Goal: Task Accomplishment & Management: Complete application form

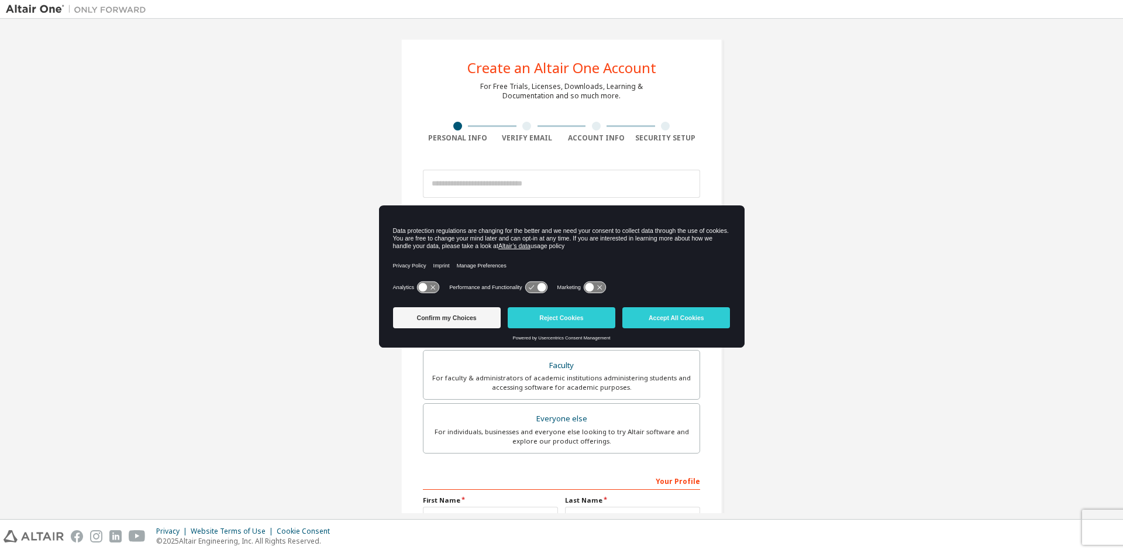
click at [432, 285] on icon at bounding box center [428, 287] width 22 height 11
click at [531, 281] on icon at bounding box center [536, 287] width 23 height 12
click at [533, 286] on icon at bounding box center [536, 287] width 22 height 11
click at [546, 288] on icon at bounding box center [536, 287] width 22 height 11
click at [536, 289] on icon at bounding box center [536, 287] width 22 height 11
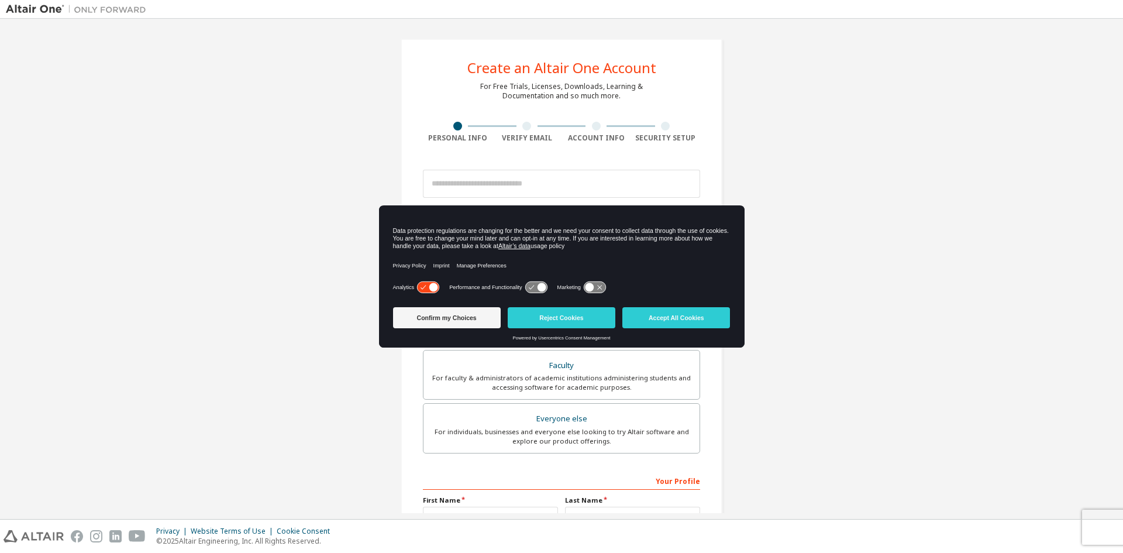
drag, startPoint x: 584, startPoint y: 284, endPoint x: 590, endPoint y: 283, distance: 6.5
click at [590, 283] on icon at bounding box center [594, 287] width 23 height 12
click at [590, 283] on icon at bounding box center [595, 287] width 22 height 11
click at [585, 283] on icon at bounding box center [595, 287] width 22 height 11
click at [530, 287] on icon at bounding box center [536, 287] width 22 height 11
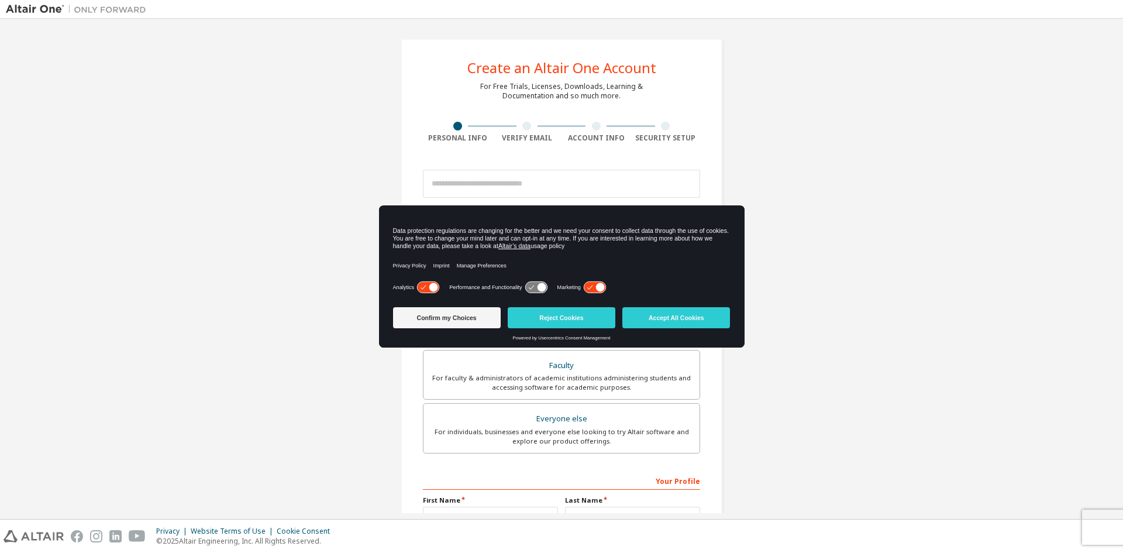
drag, startPoint x: 522, startPoint y: 288, endPoint x: 540, endPoint y: 285, distance: 18.3
click at [525, 288] on div "Performance and Functionality" at bounding box center [498, 287] width 98 height 12
click at [541, 285] on icon at bounding box center [541, 287] width 9 height 9
drag, startPoint x: 541, startPoint y: 285, endPoint x: 517, endPoint y: 288, distance: 24.7
click at [517, 288] on div "Performance and Functionality" at bounding box center [498, 287] width 98 height 12
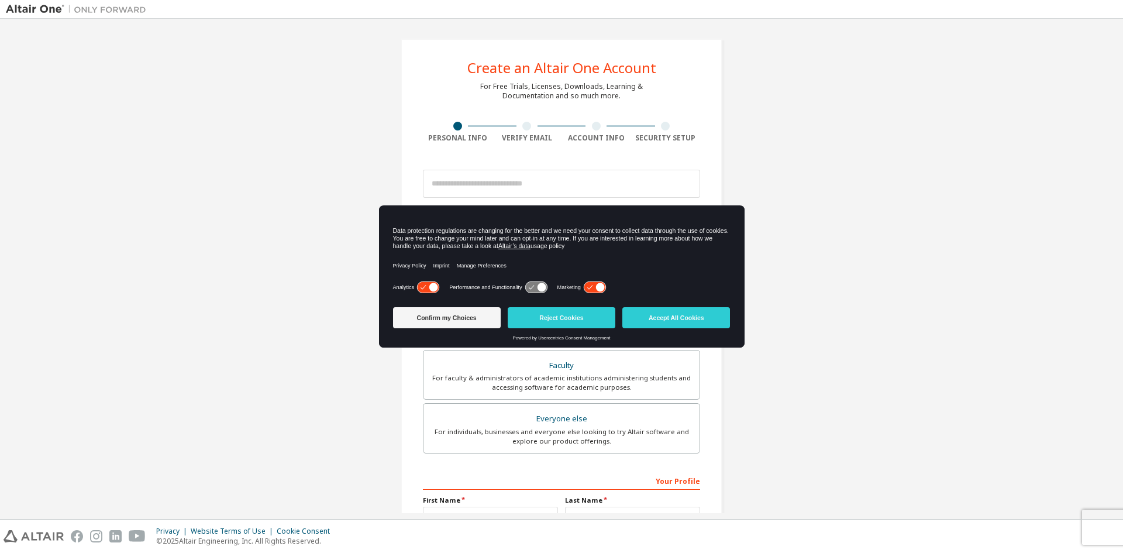
click at [534, 280] on div "Analytics Performance and Functionality Marketing" at bounding box center [561, 290] width 337 height 23
click at [534, 283] on icon at bounding box center [536, 287] width 22 height 11
click at [685, 319] on button "Accept All Cookies" at bounding box center [676, 317] width 108 height 21
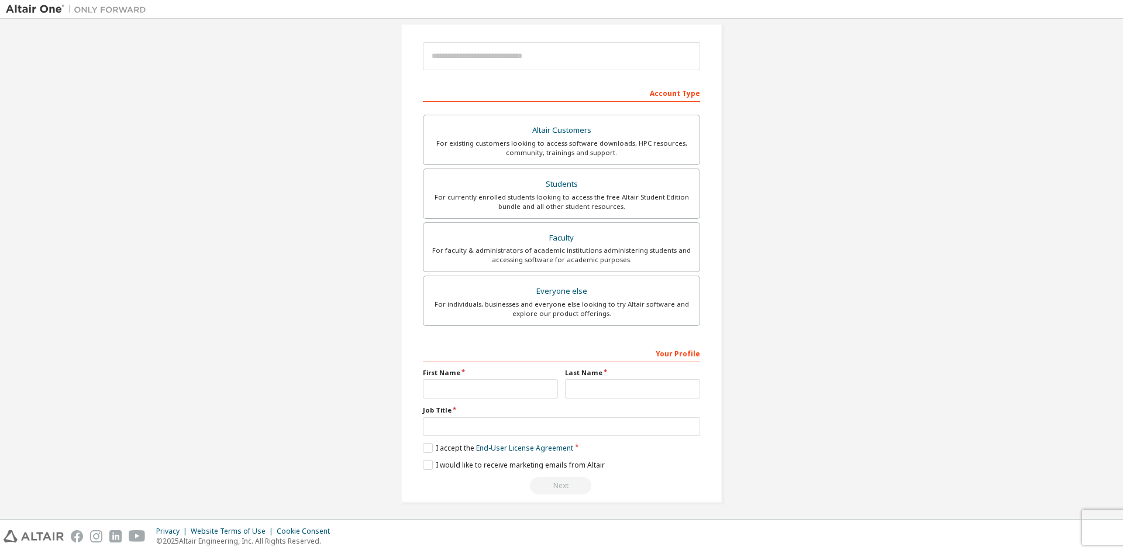
scroll to position [131, 0]
click at [567, 186] on div "Students" at bounding box center [561, 181] width 262 height 16
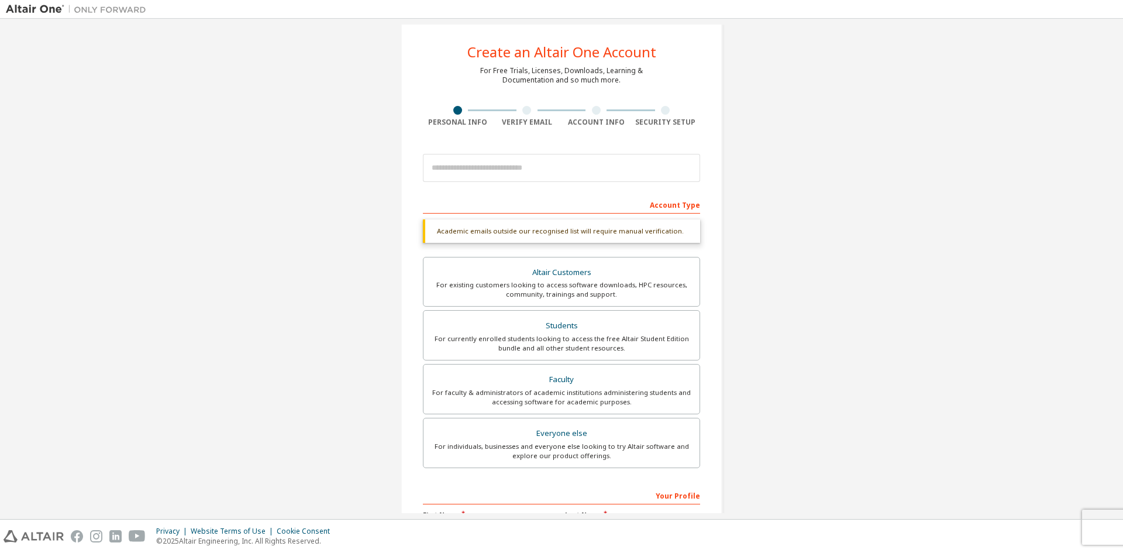
scroll to position [14, 0]
click at [502, 183] on input "email" at bounding box center [561, 170] width 277 height 28
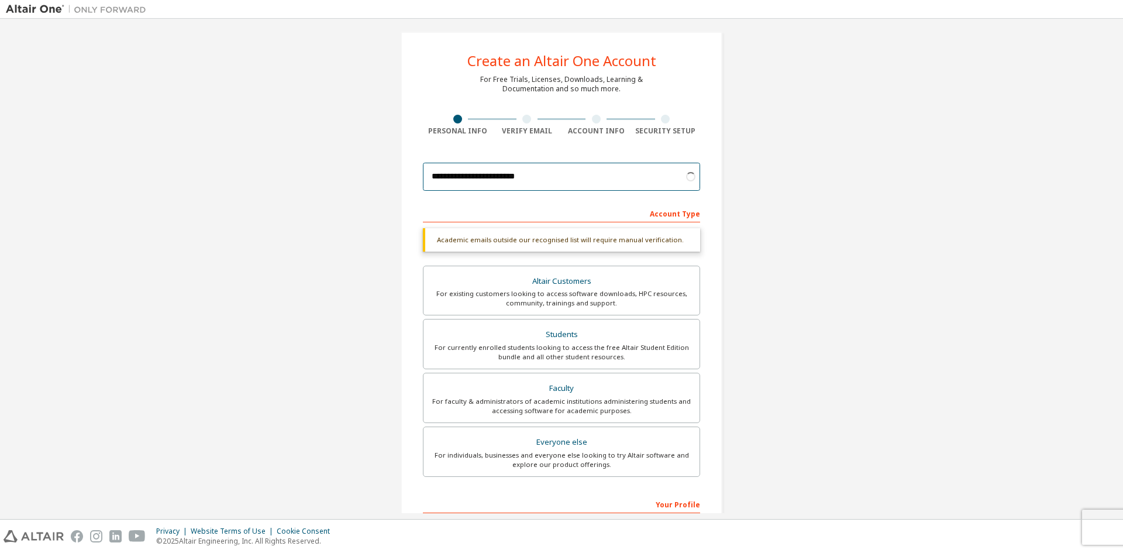
scroll to position [0, 0]
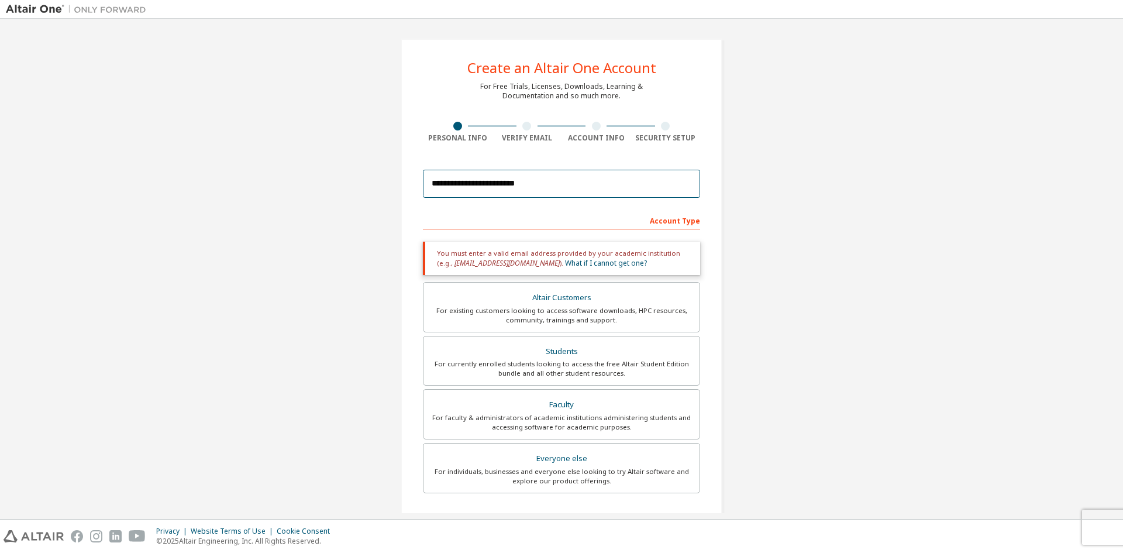
click at [480, 189] on input "**********" at bounding box center [561, 184] width 277 height 28
paste input "**********"
paste input "email"
type input "**********"
click at [870, 236] on div "**********" at bounding box center [561, 354] width 1111 height 659
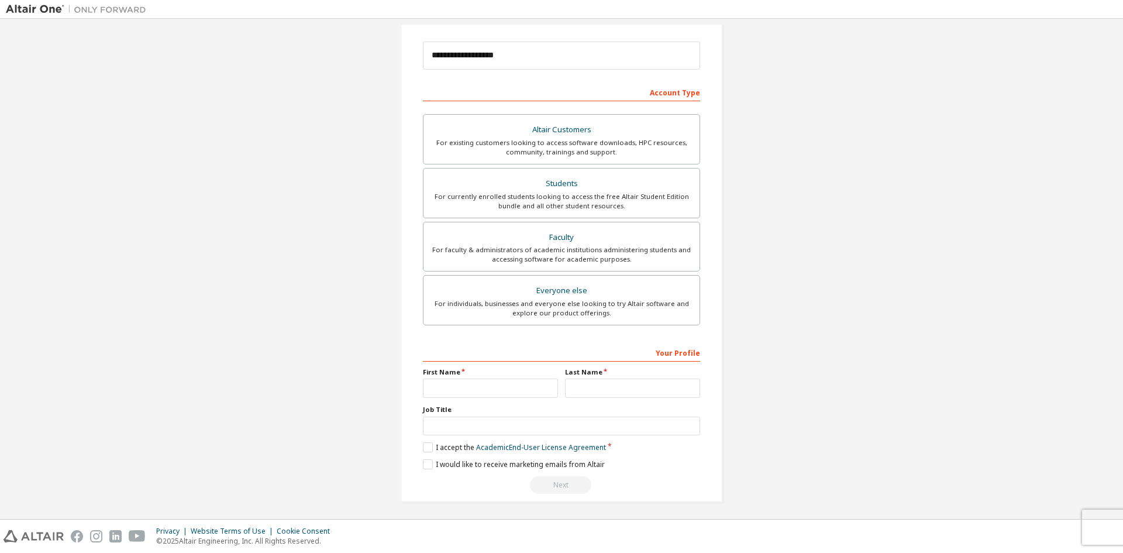
scroll to position [131, 0]
click at [488, 385] on input "text" at bounding box center [490, 384] width 135 height 19
type input "***"
type input "****"
type input "*"
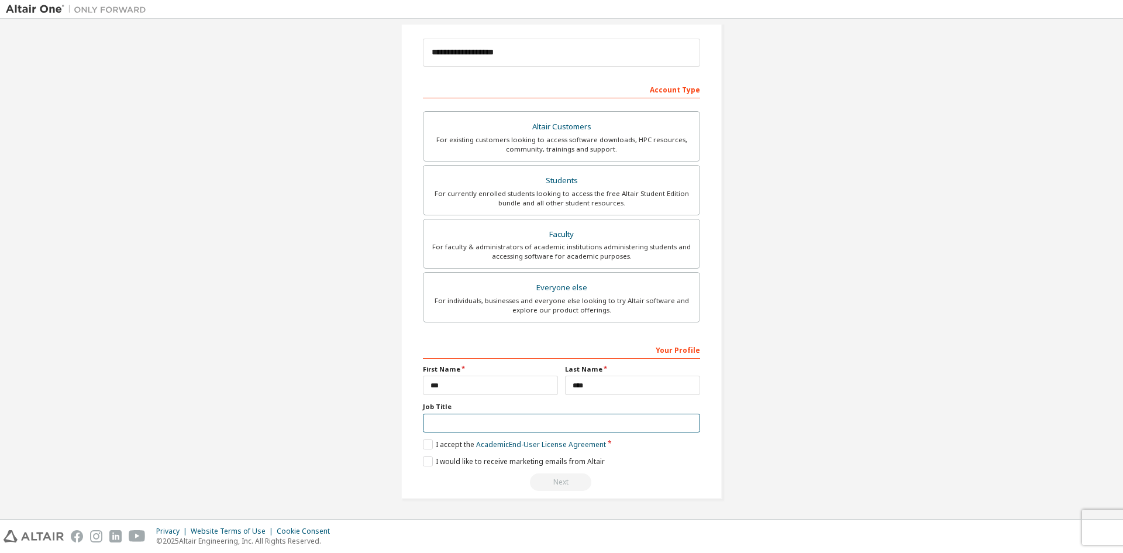
click at [456, 426] on input "text" at bounding box center [561, 422] width 277 height 19
type input "*******"
click at [427, 440] on label "I accept the Academic End-User License Agreement" at bounding box center [514, 444] width 183 height 10
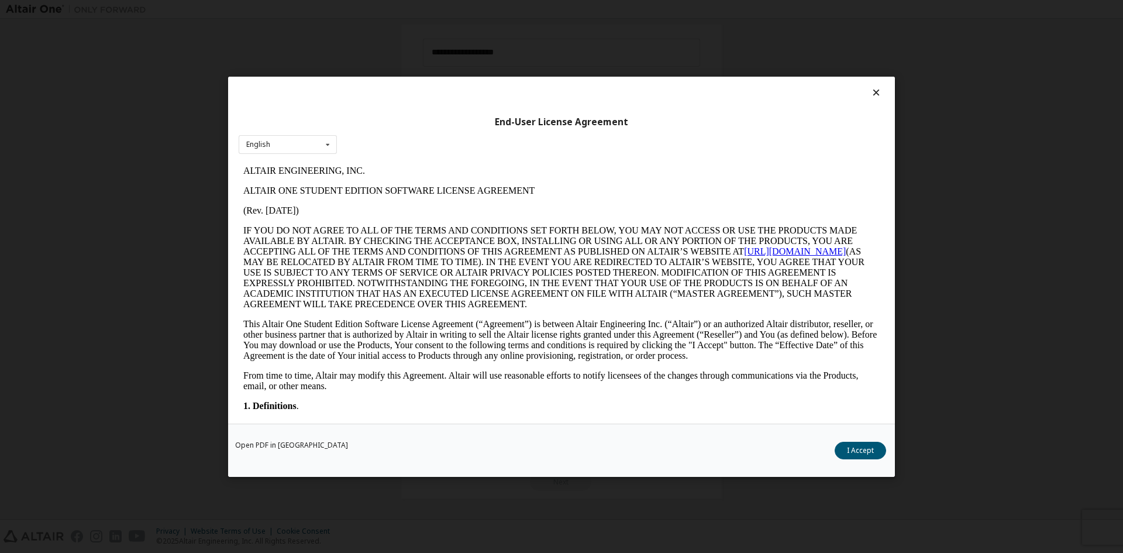
scroll to position [0, 0]
click at [866, 451] on button "I Accept" at bounding box center [859, 450] width 51 height 18
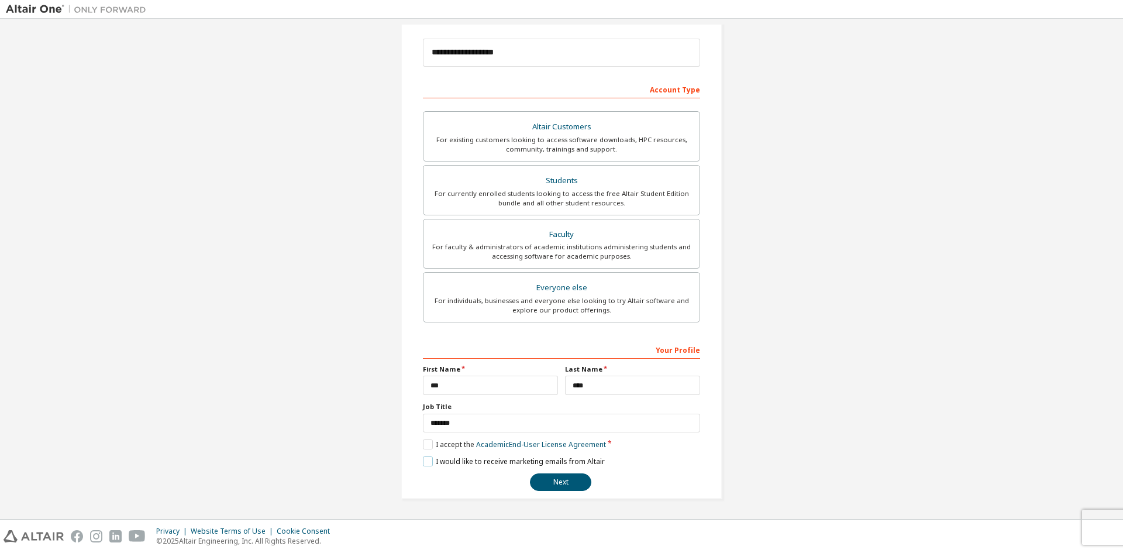
click at [429, 464] on label "I would like to receive marketing emails from Altair" at bounding box center [514, 461] width 182 height 10
click at [556, 480] on button "Next" at bounding box center [560, 482] width 61 height 18
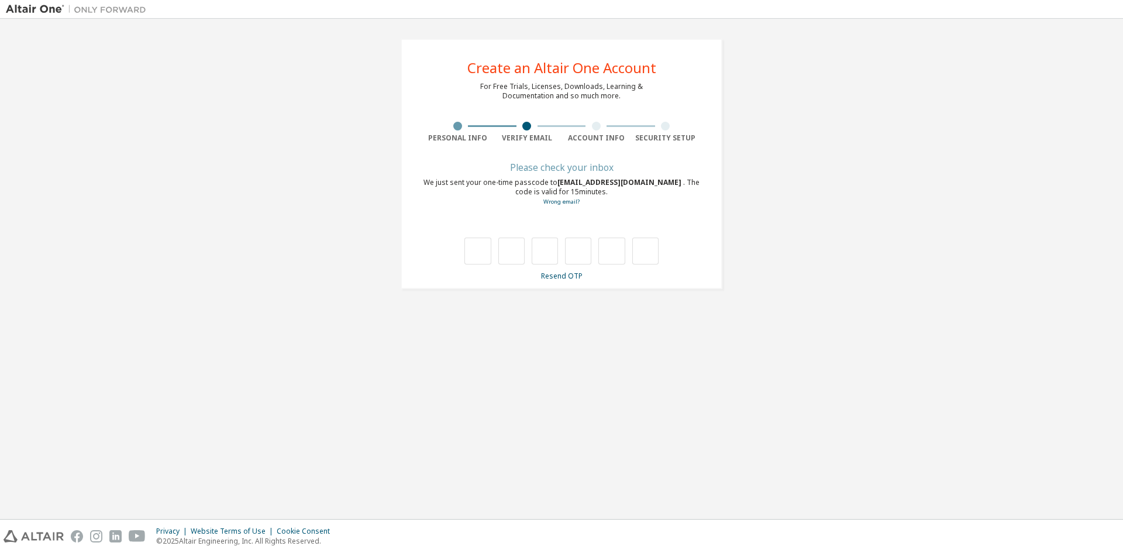
click at [495, 246] on div at bounding box center [561, 250] width 194 height 27
click at [480, 251] on input "text" at bounding box center [477, 250] width 26 height 27
type input "*"
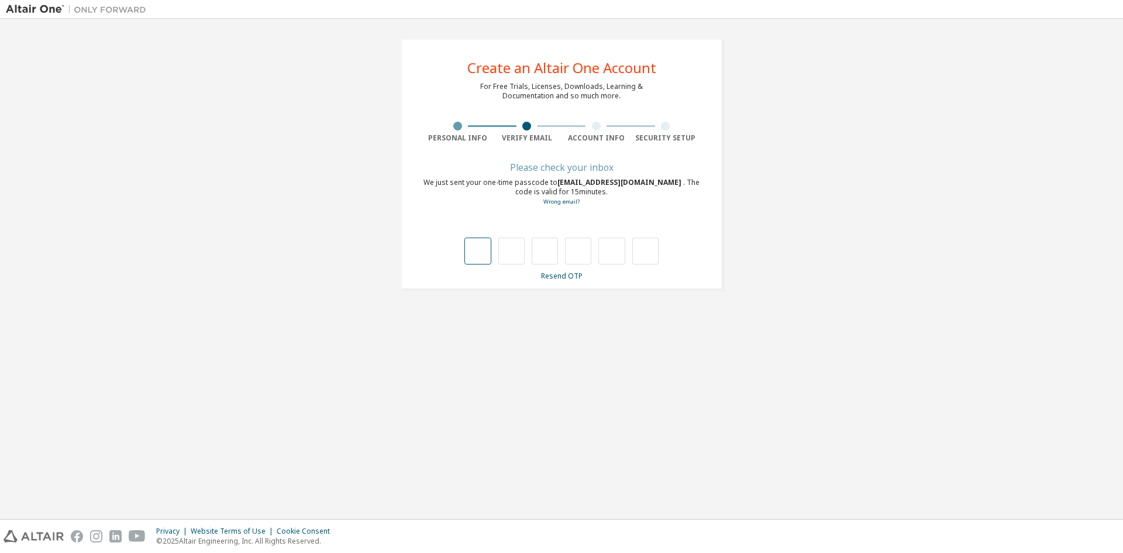
type input "*"
